Goal: Subscribe to service/newsletter

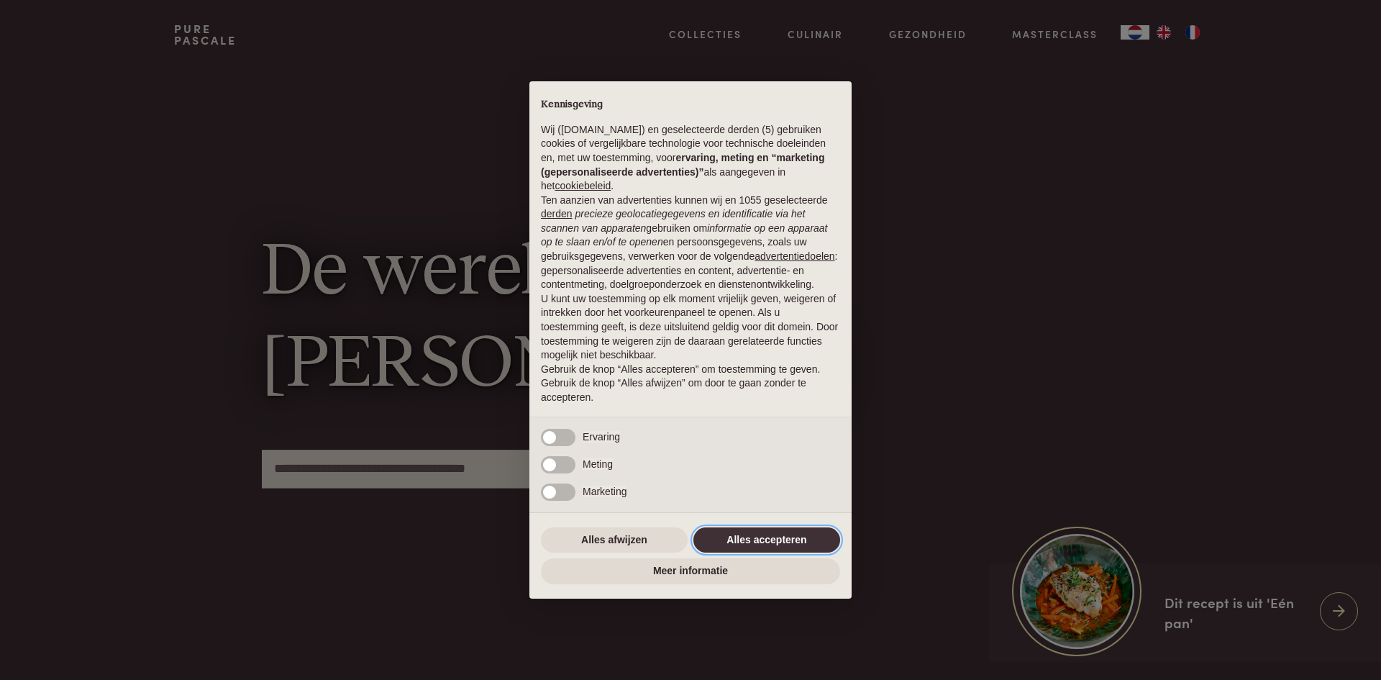
click at [790, 531] on button "Alles accepteren" at bounding box center [766, 540] width 147 height 26
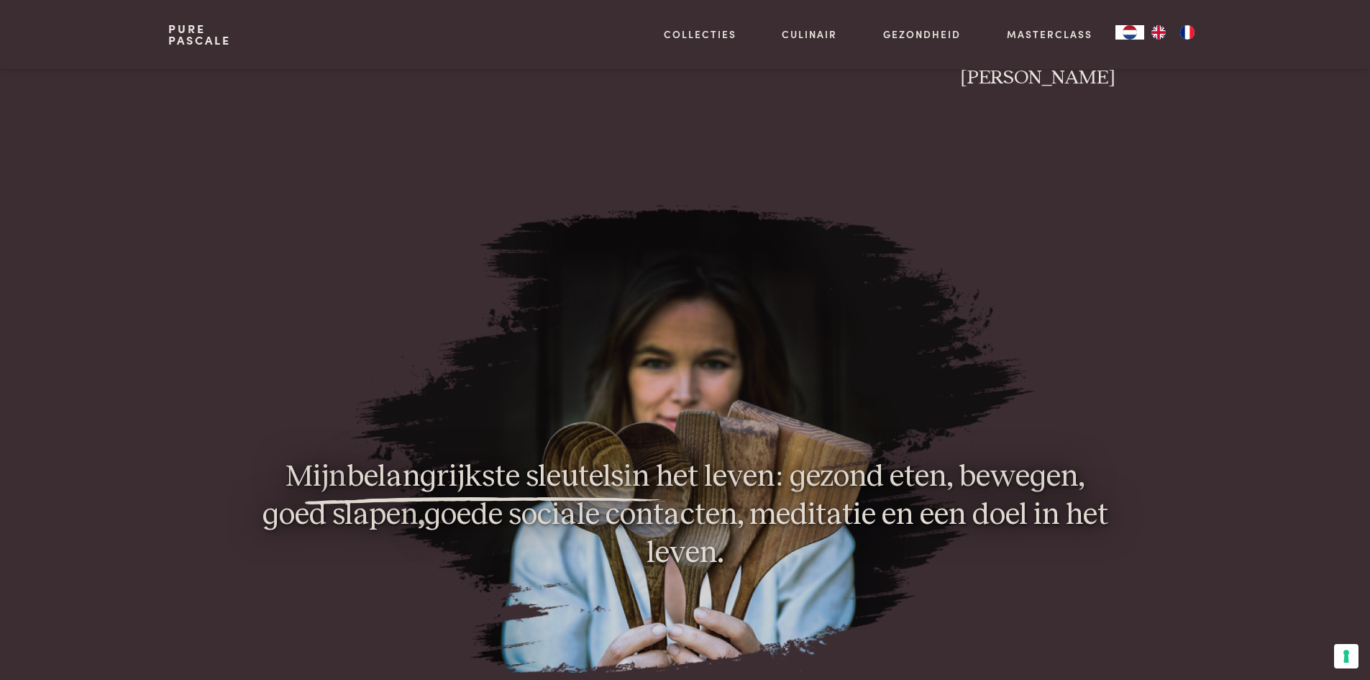
scroll to position [863, 0]
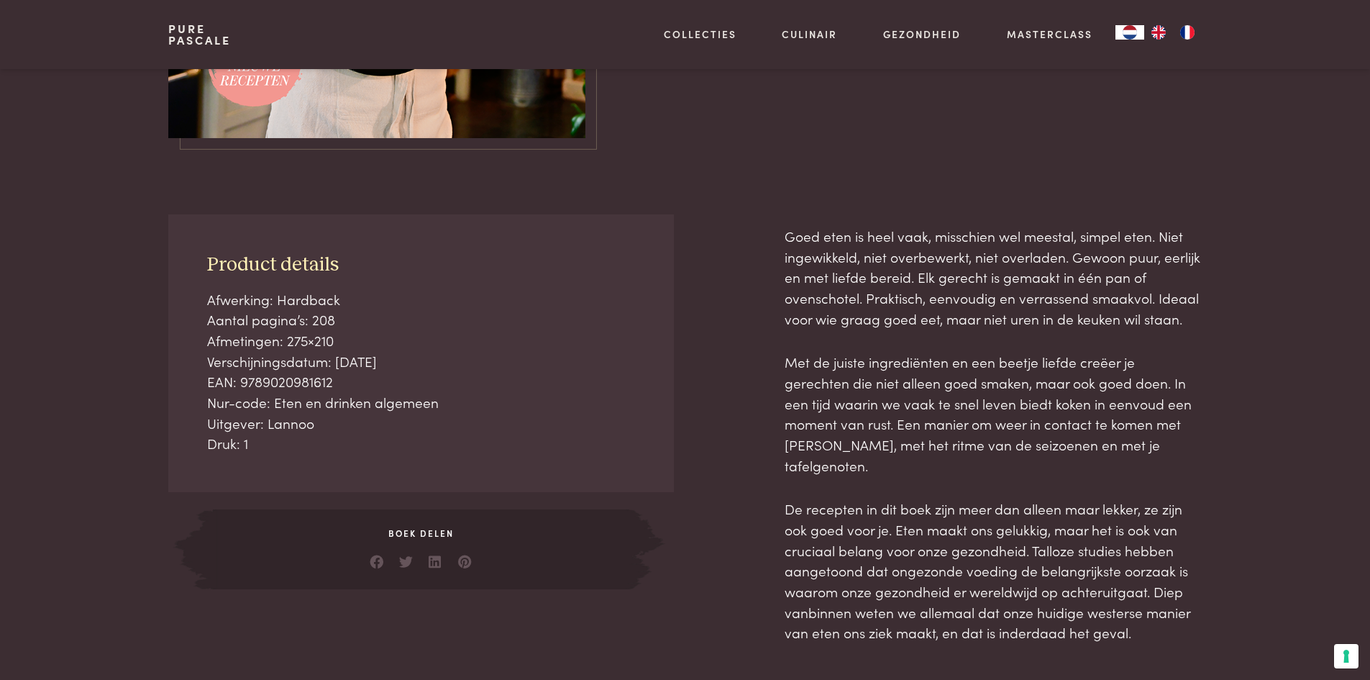
scroll to position [503, 0]
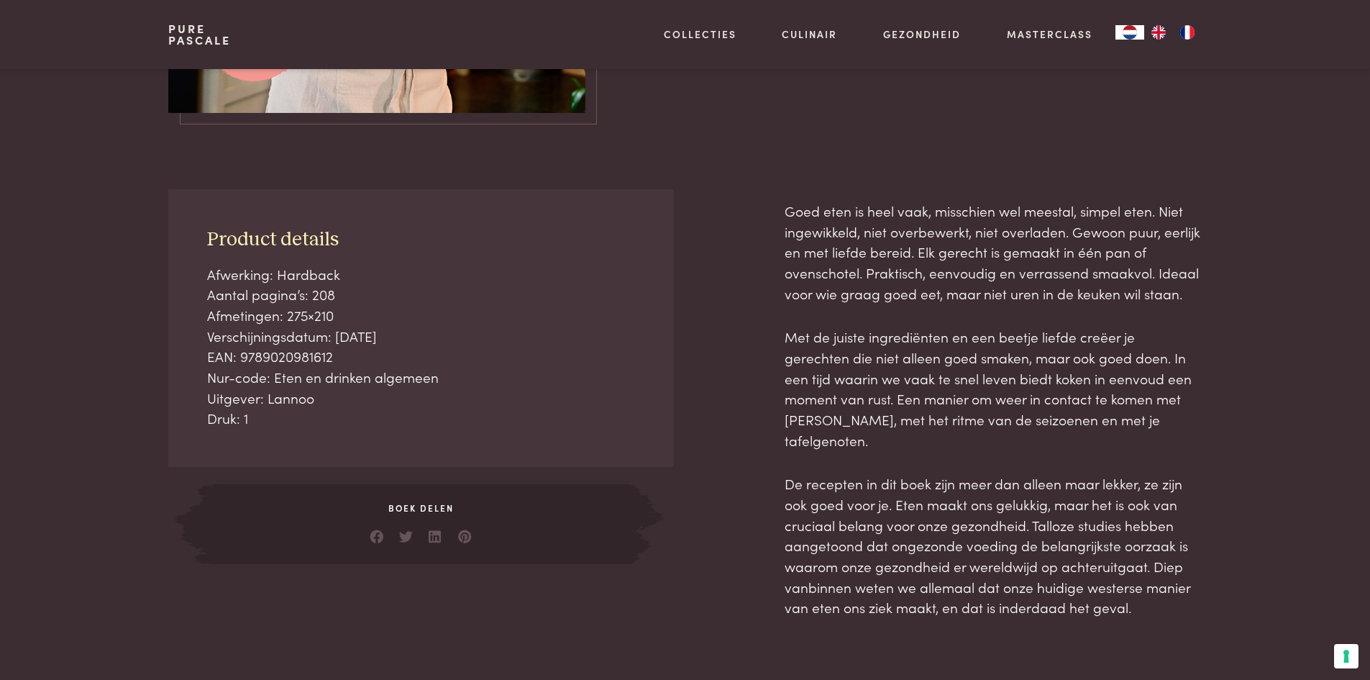
click at [984, 324] on div "Goed eten is heel vaak, misschien wel meestal, simpel eten. Niet ingewikkeld, n…" at bounding box center [992, 409] width 417 height 417
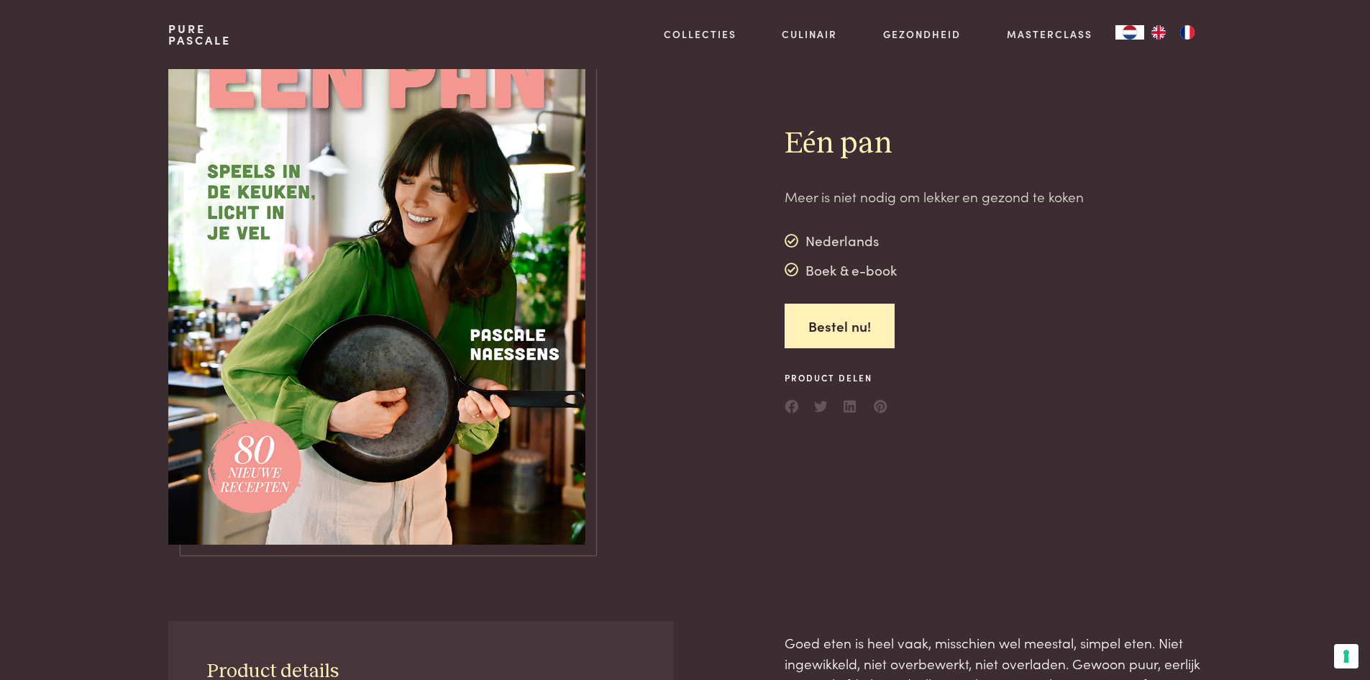
scroll to position [0, 0]
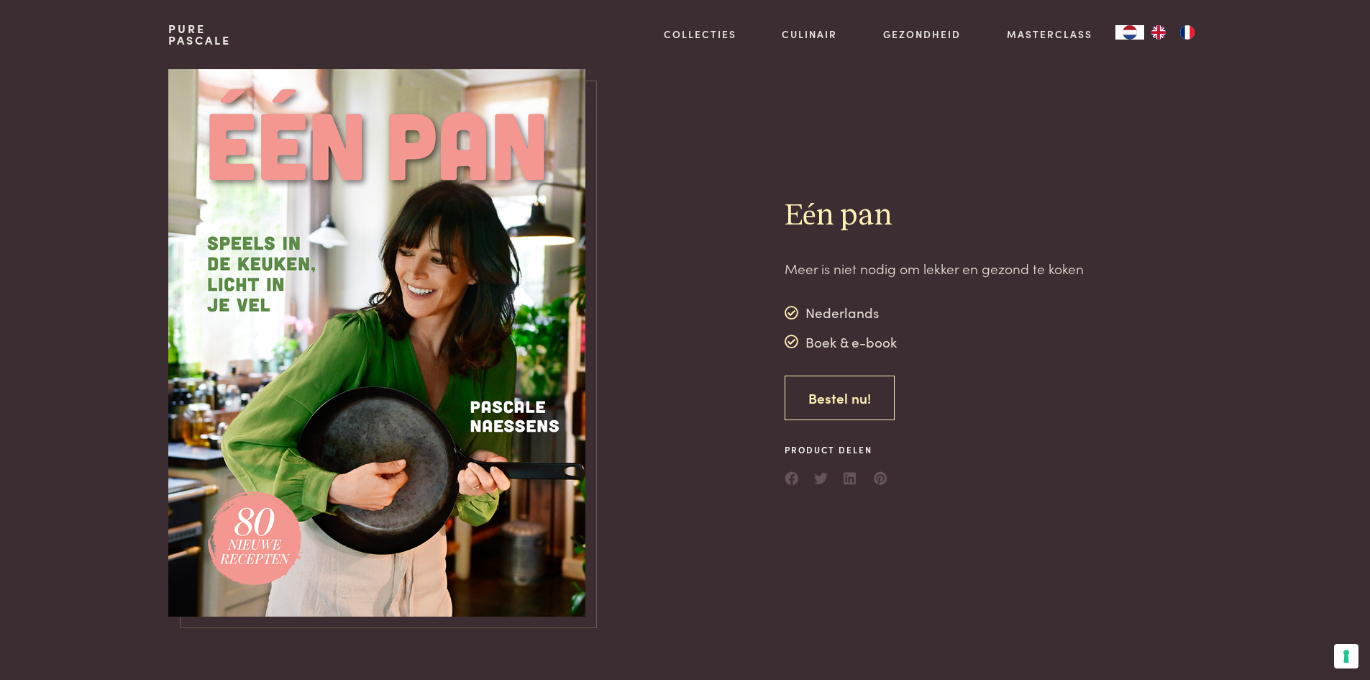
click at [826, 399] on link "Bestel nu!" at bounding box center [839, 397] width 110 height 45
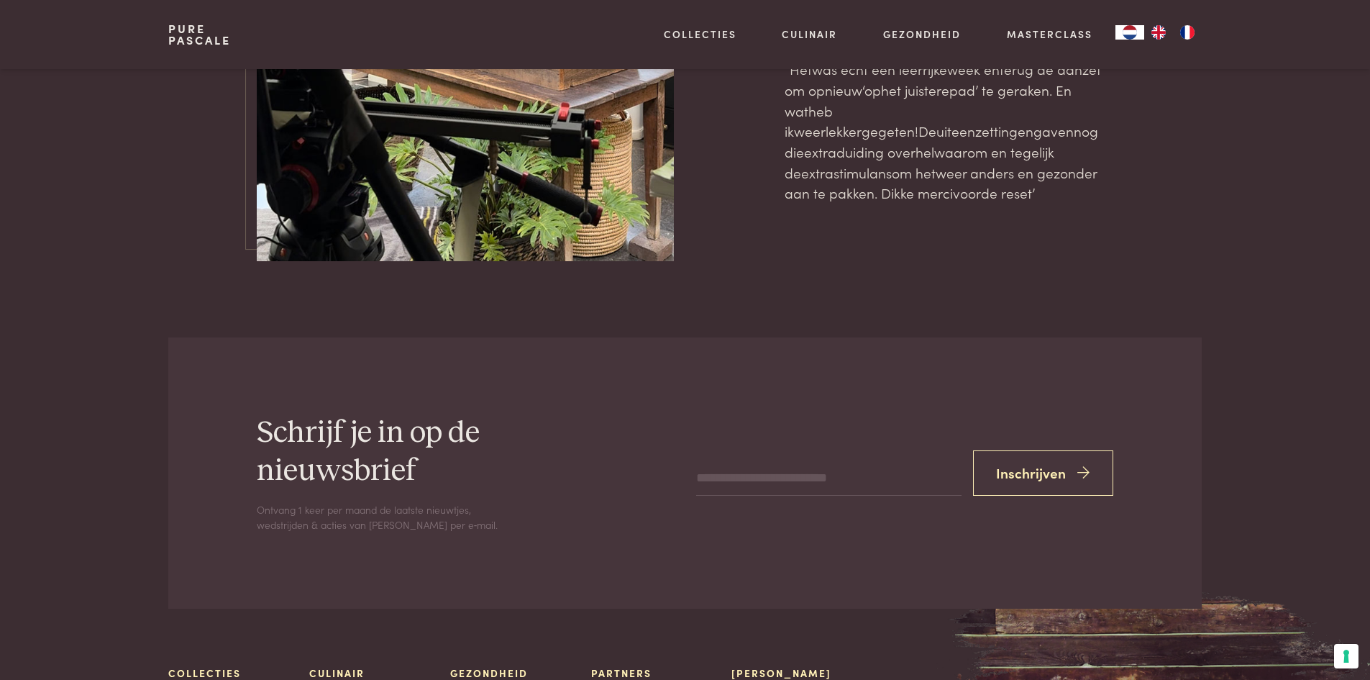
scroll to position [4818, 0]
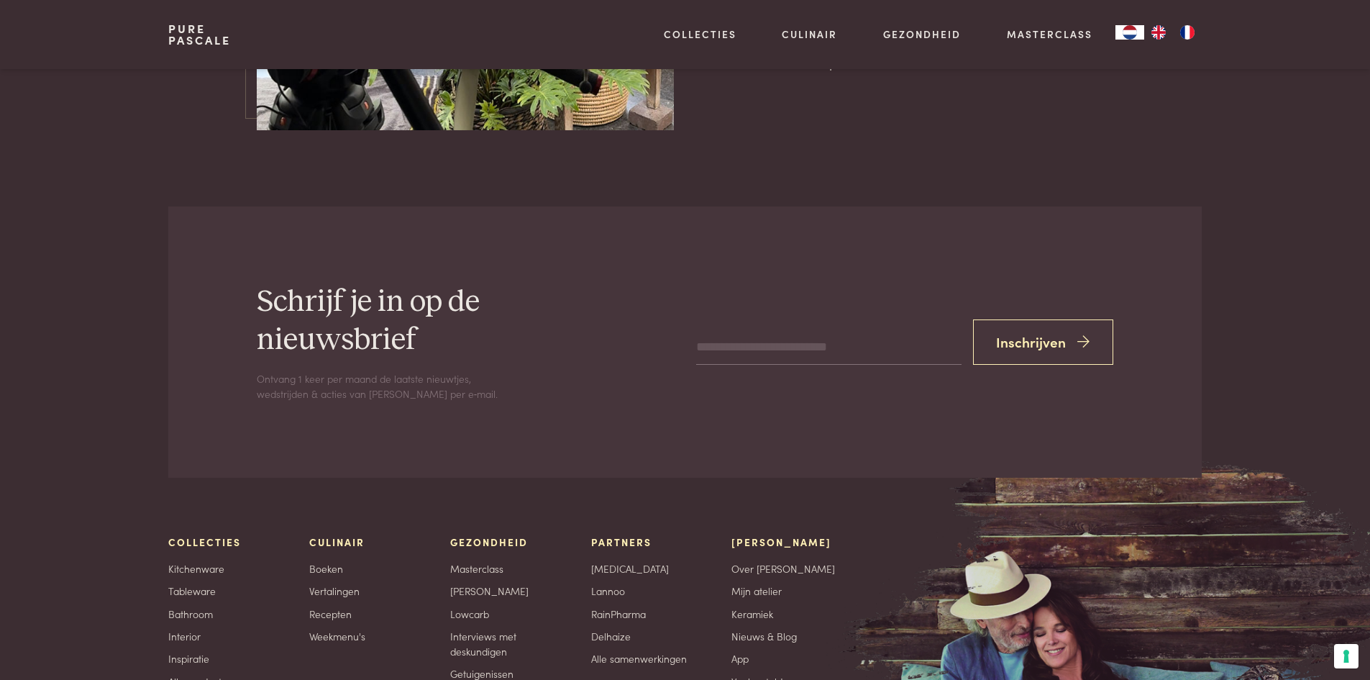
click at [759, 331] on input "email" at bounding box center [828, 348] width 265 height 35
type input "**********"
click at [1063, 319] on button "Inschrijven" at bounding box center [1043, 341] width 141 height 45
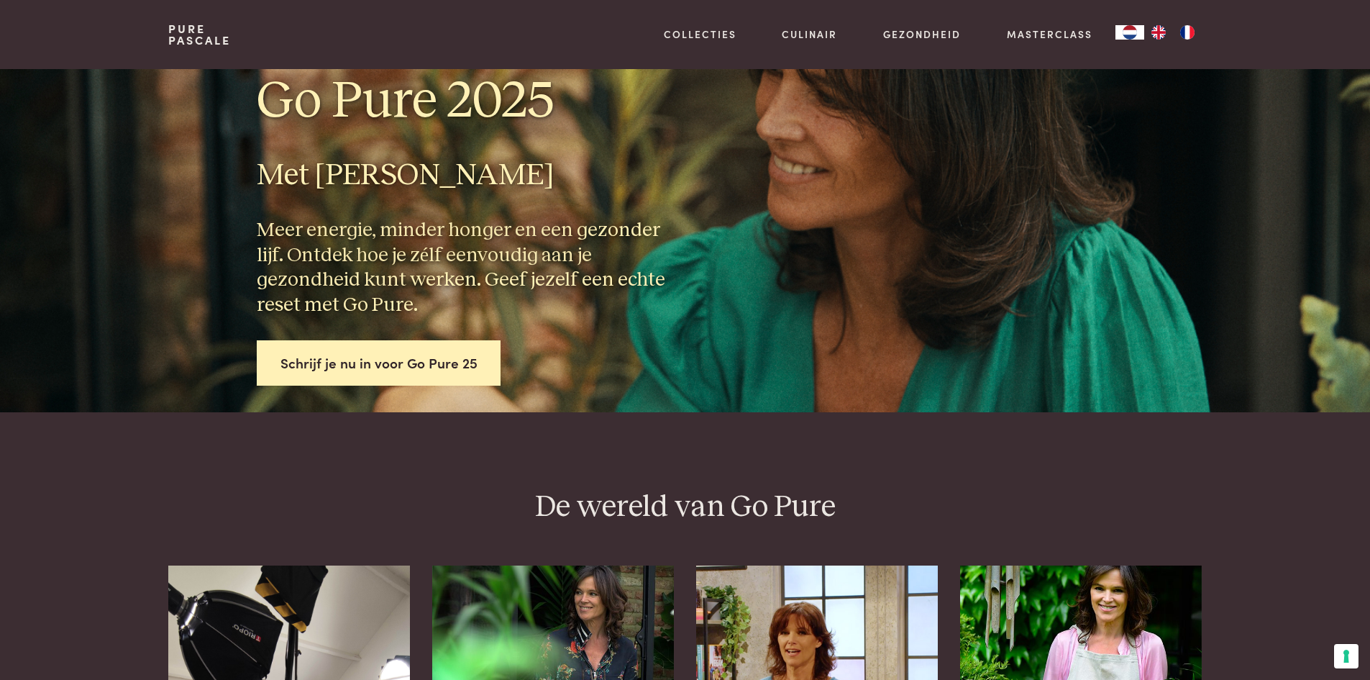
scroll to position [0, 0]
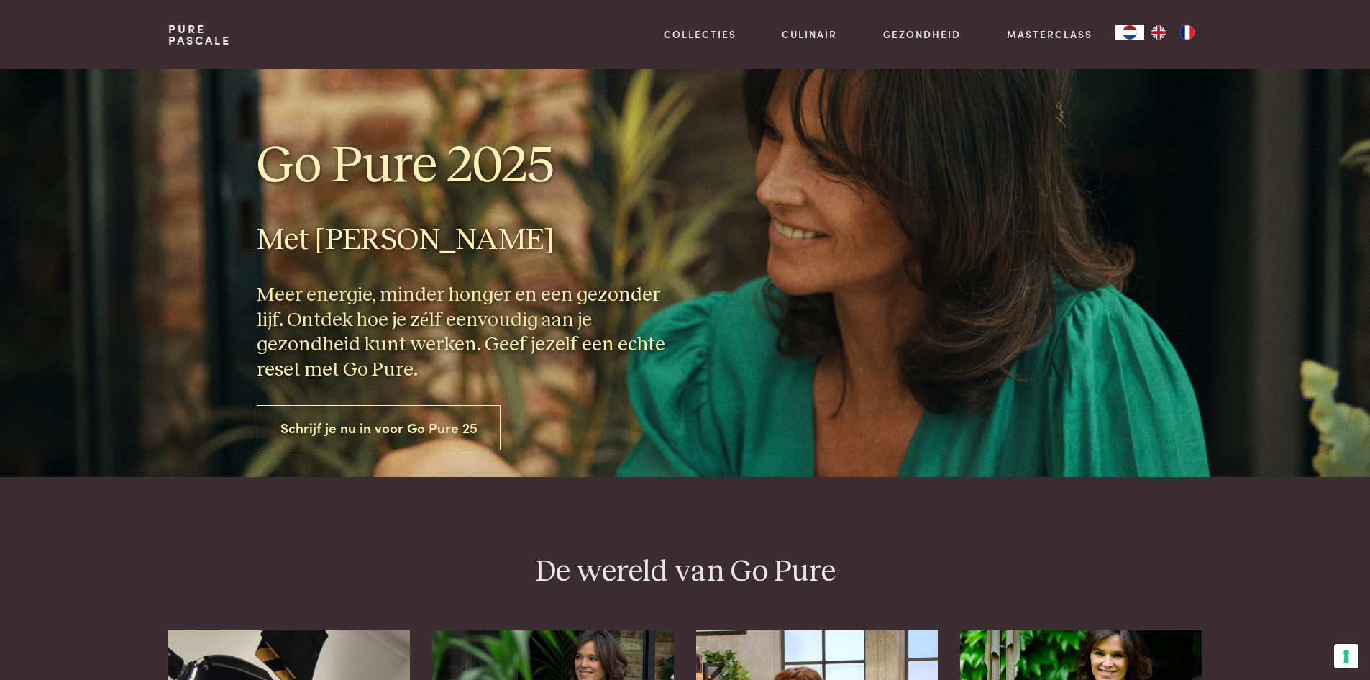
click at [382, 436] on link "Schrijf je nu in voor Go Pure 25" at bounding box center [379, 427] width 244 height 45
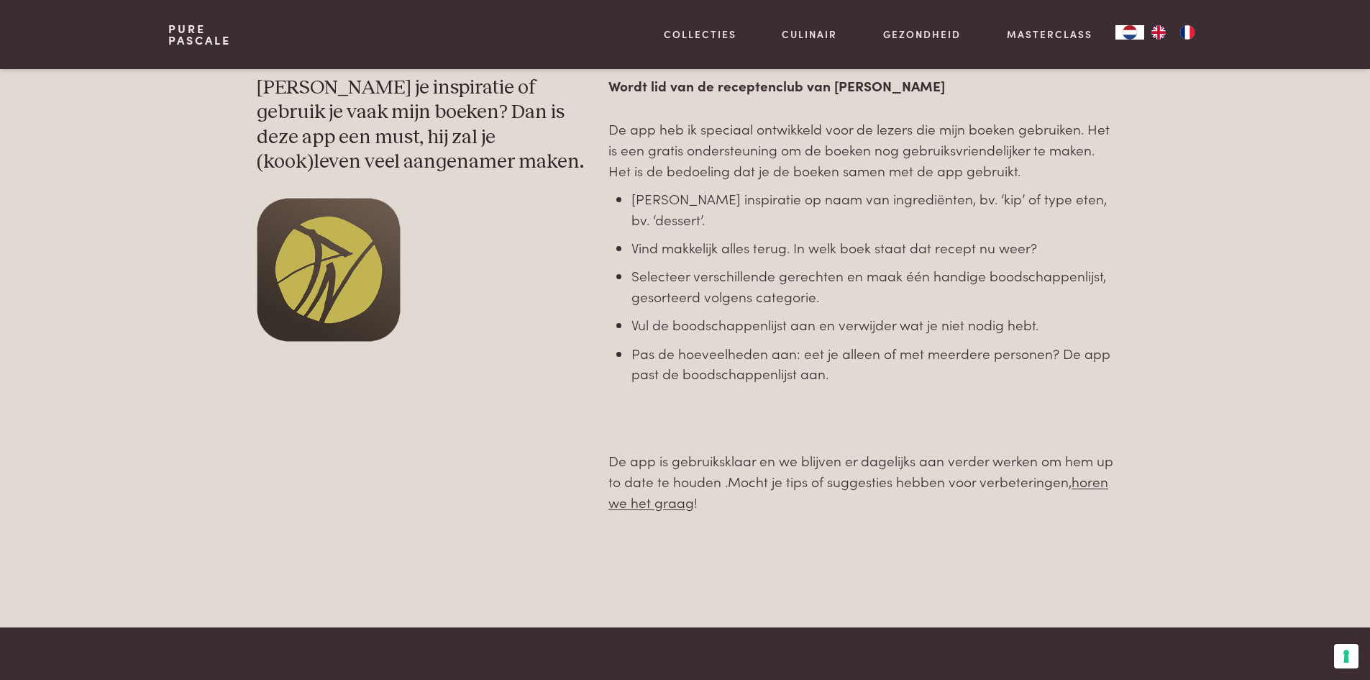
scroll to position [647, 0]
